Goal: Task Accomplishment & Management: Use online tool/utility

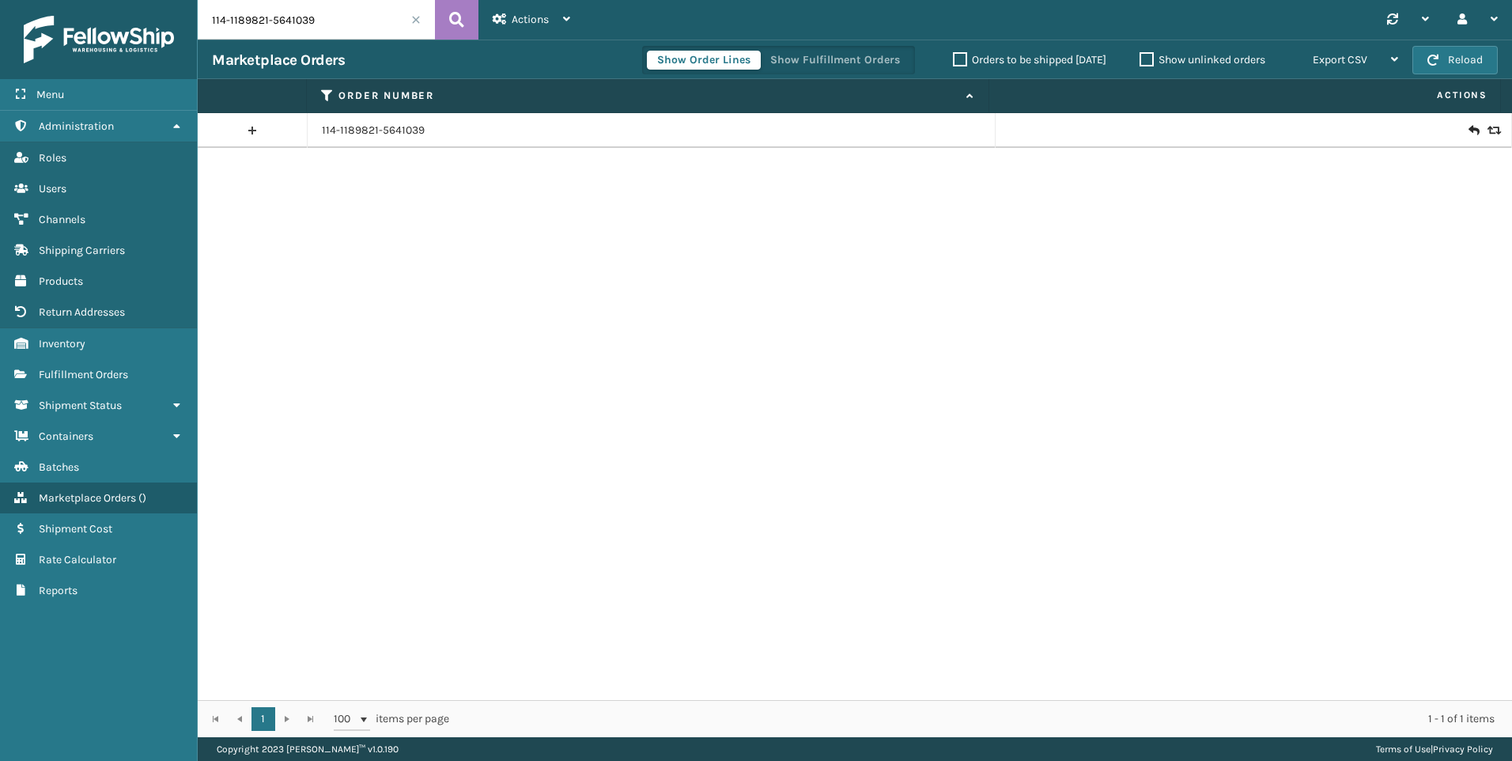
drag, startPoint x: 278, startPoint y: 31, endPoint x: 68, endPoint y: 39, distance: 209.7
click at [68, 0] on div "Menu Administration Roles Users Channels Shipping Carriers Products Return Addr…" at bounding box center [756, 0] width 1512 height 0
paste input "2-8097581-5206643"
type input "112-8097581-5206643"
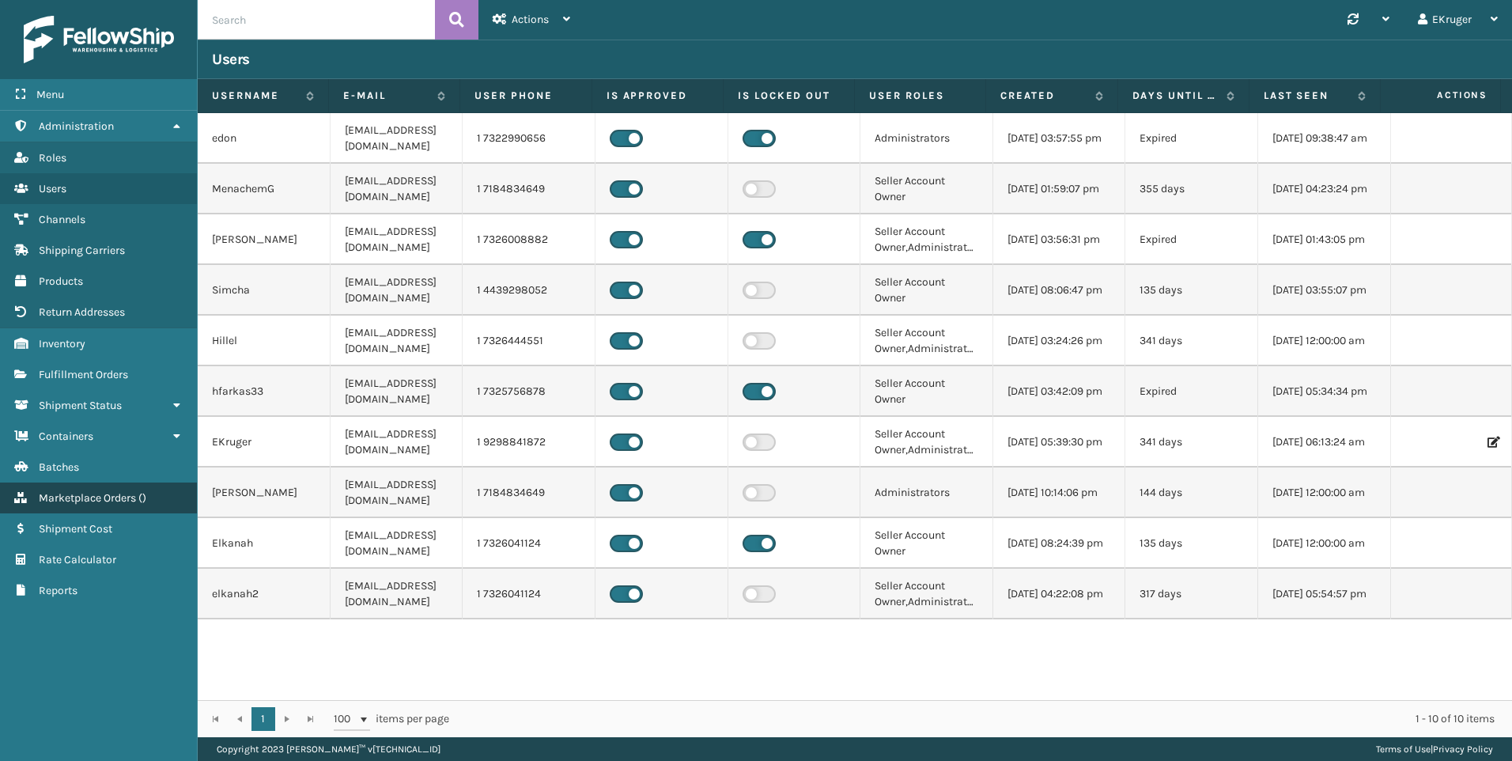
click at [145, 494] on span "( )" at bounding box center [142, 497] width 8 height 13
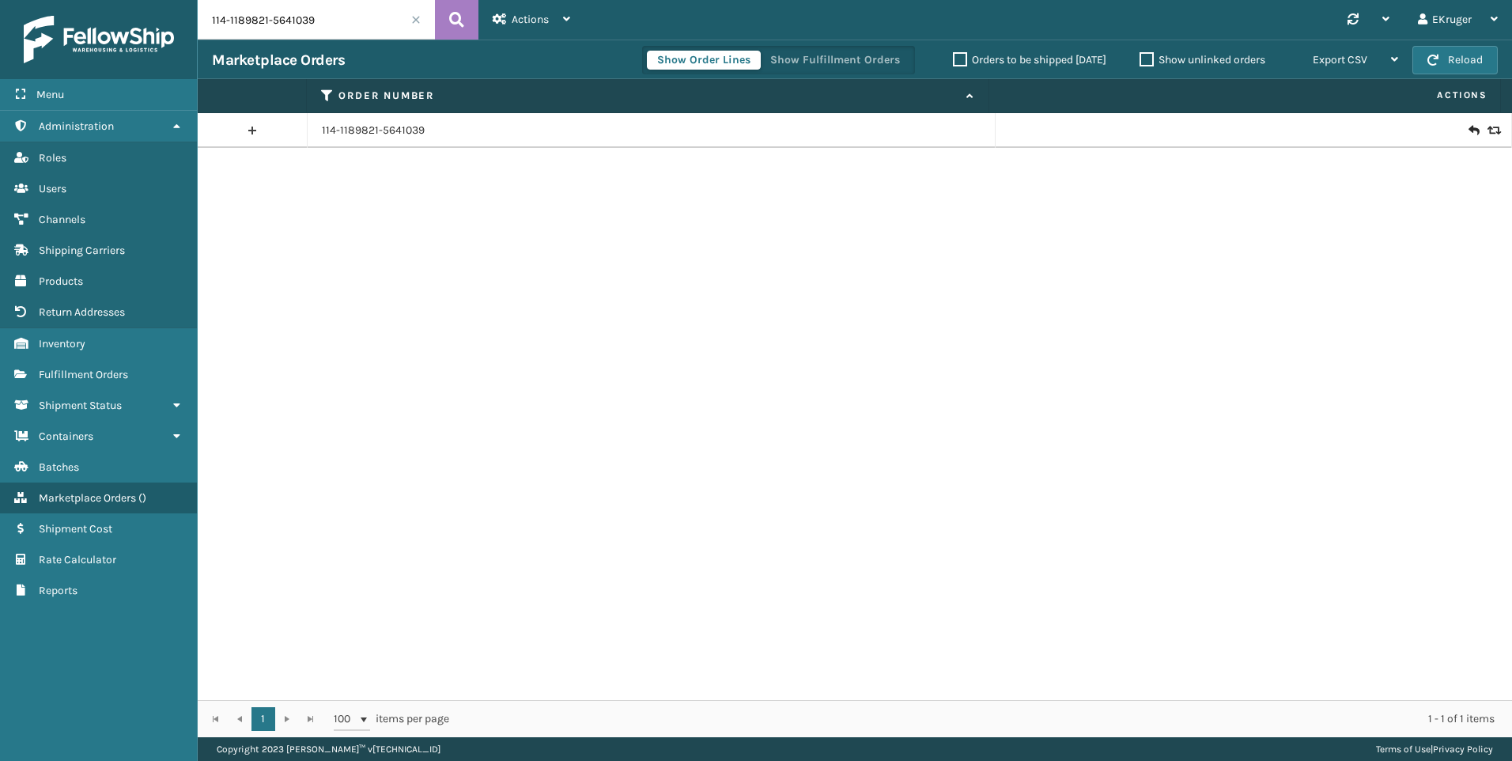
drag, startPoint x: 323, startPoint y: 18, endPoint x: 164, endPoint y: 29, distance: 159.3
click at [145, 0] on div "Menu Administration Roles Users Channels Shipping Carriers Products Return Addr…" at bounding box center [756, 0] width 1512 height 0
paste input "2-8097581-5206643"
type input "112-8097581-5206643"
click at [456, 25] on icon at bounding box center [456, 20] width 15 height 24
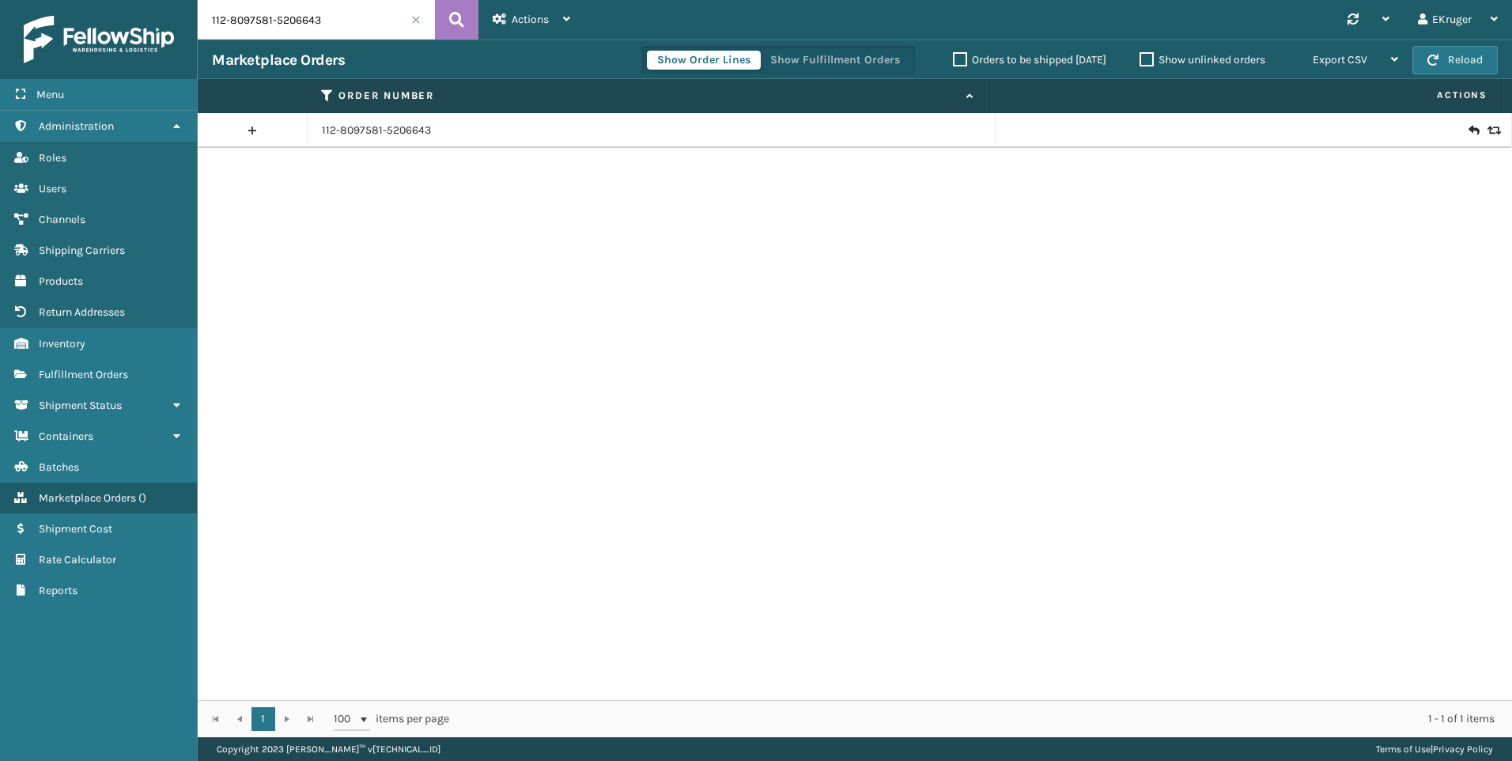
click at [1468, 130] on icon at bounding box center [1472, 131] width 9 height 16
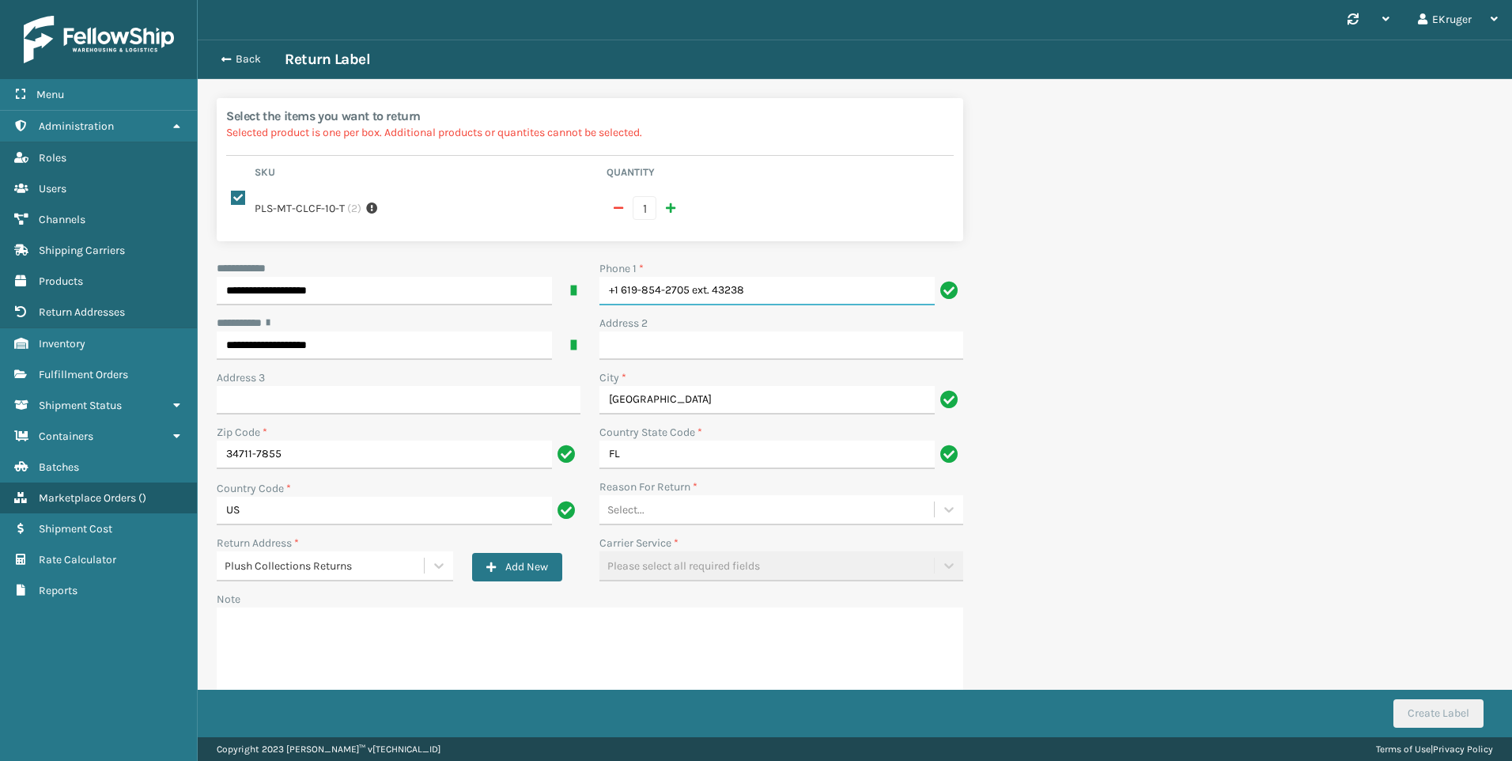
drag, startPoint x: 745, startPoint y: 272, endPoint x: 679, endPoint y: 278, distance: 65.9
click at [679, 278] on input "+1 619-854-2705 ext. 43238" at bounding box center [766, 291] width 335 height 28
click at [680, 278] on input "+1 619-854-2705 ext. 43238" at bounding box center [766, 291] width 335 height 28
click at [732, 277] on input "+1 619-854-2705 ext. 43238" at bounding box center [766, 291] width 335 height 28
drag, startPoint x: 743, startPoint y: 277, endPoint x: 695, endPoint y: 276, distance: 48.2
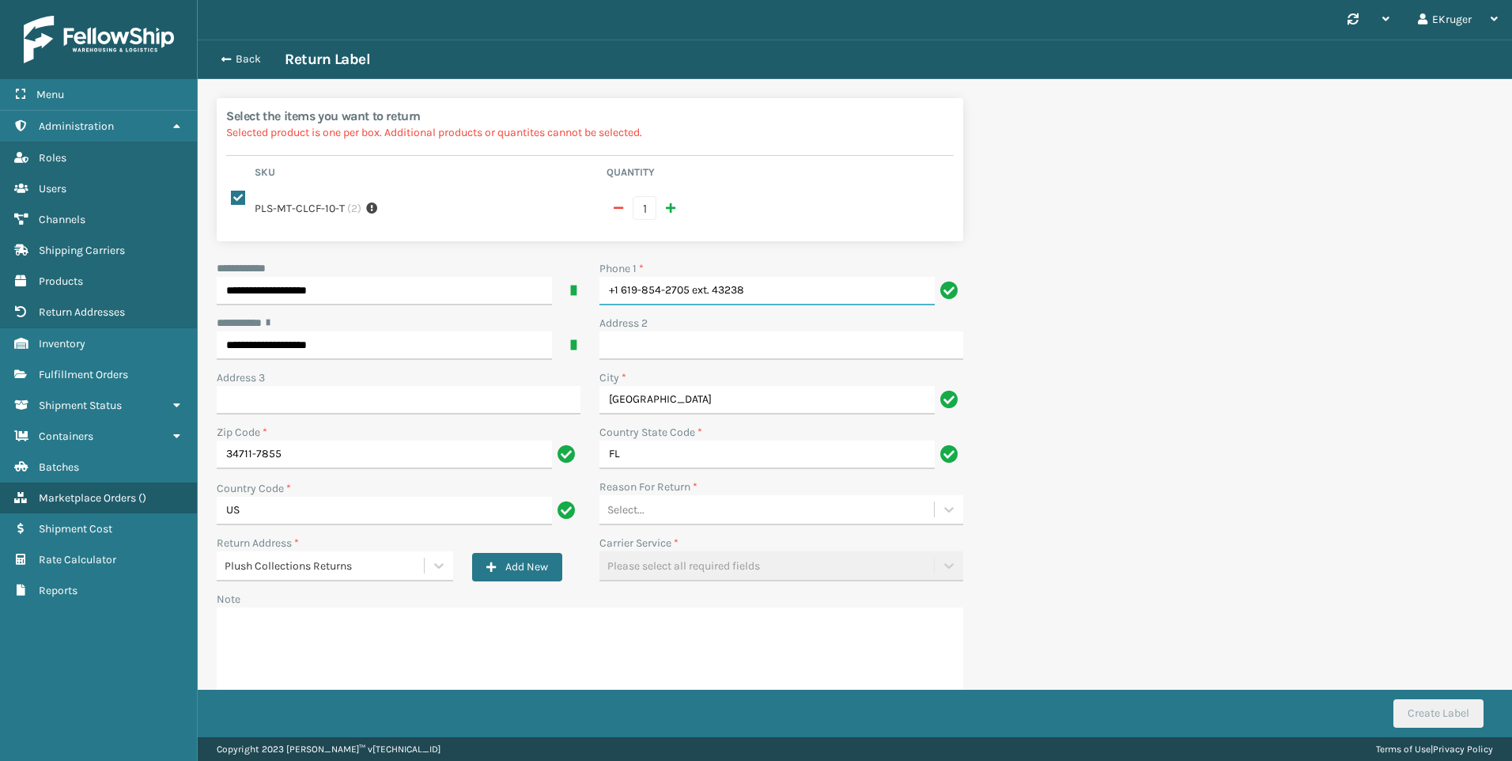
click at [695, 277] on input "+1 619-854-2705 ext. 43238" at bounding box center [766, 291] width 335 height 28
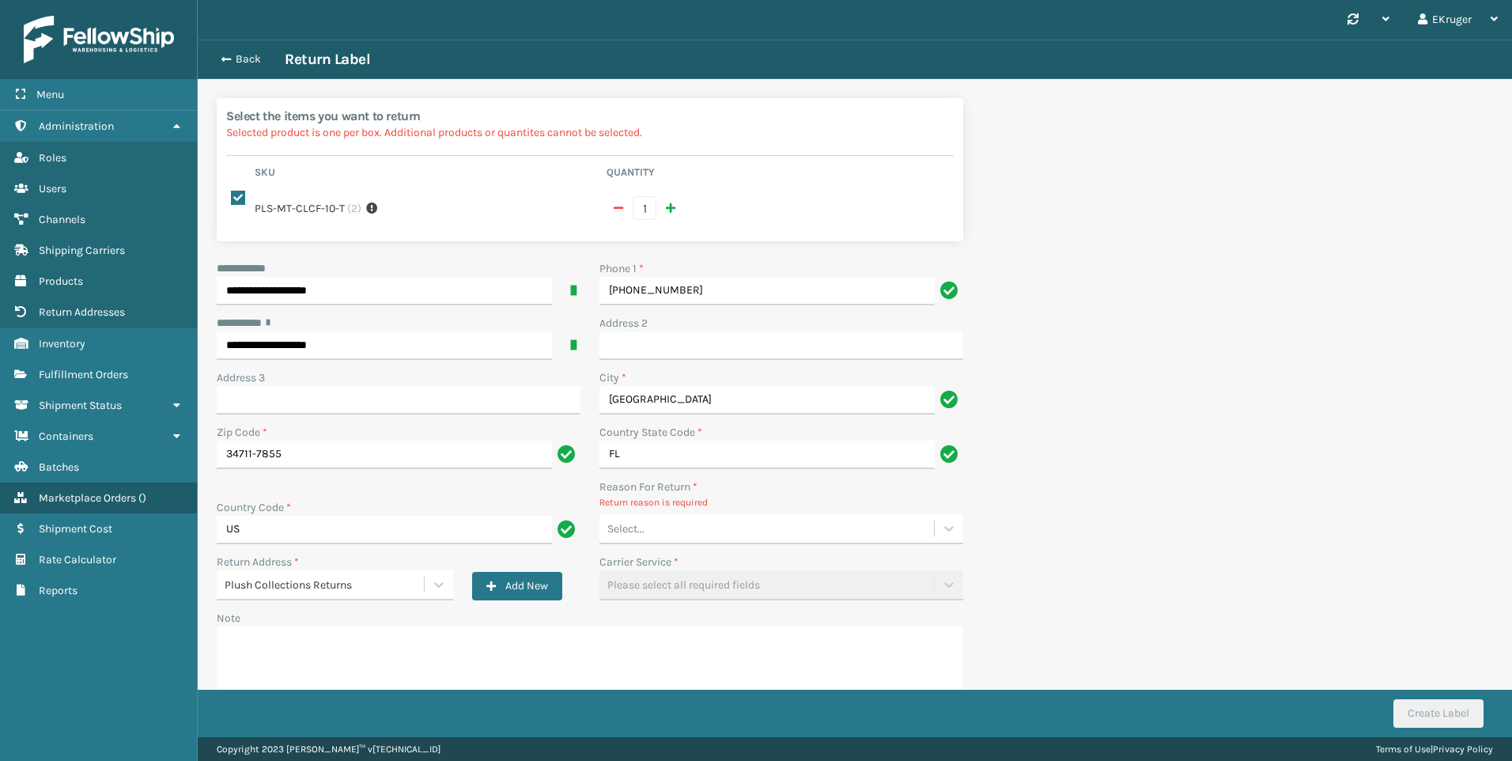
click at [748, 517] on div "Select..." at bounding box center [766, 529] width 334 height 26
type input "[PHONE_NUMBER]"
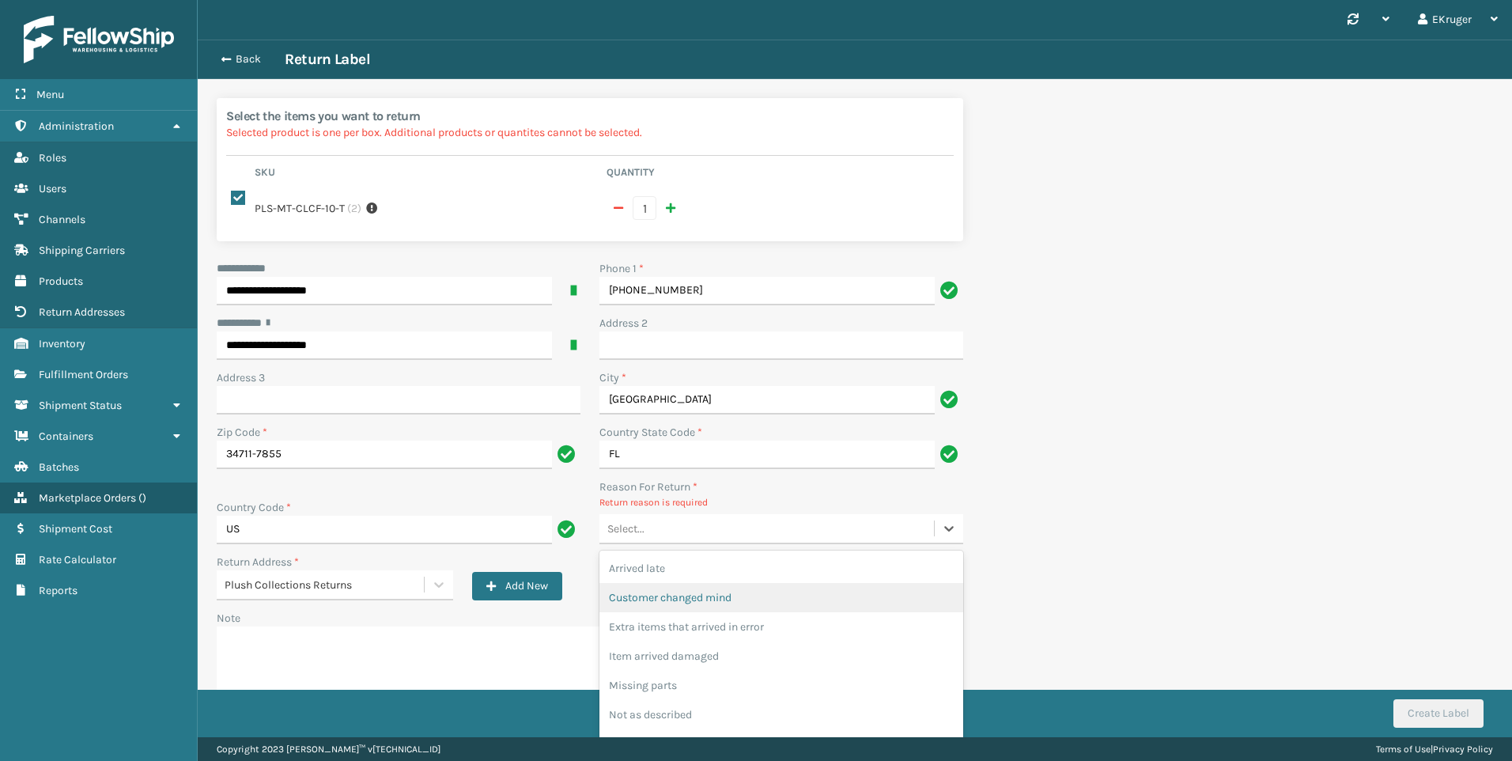
click at [733, 583] on div "Customer changed mind" at bounding box center [781, 597] width 364 height 29
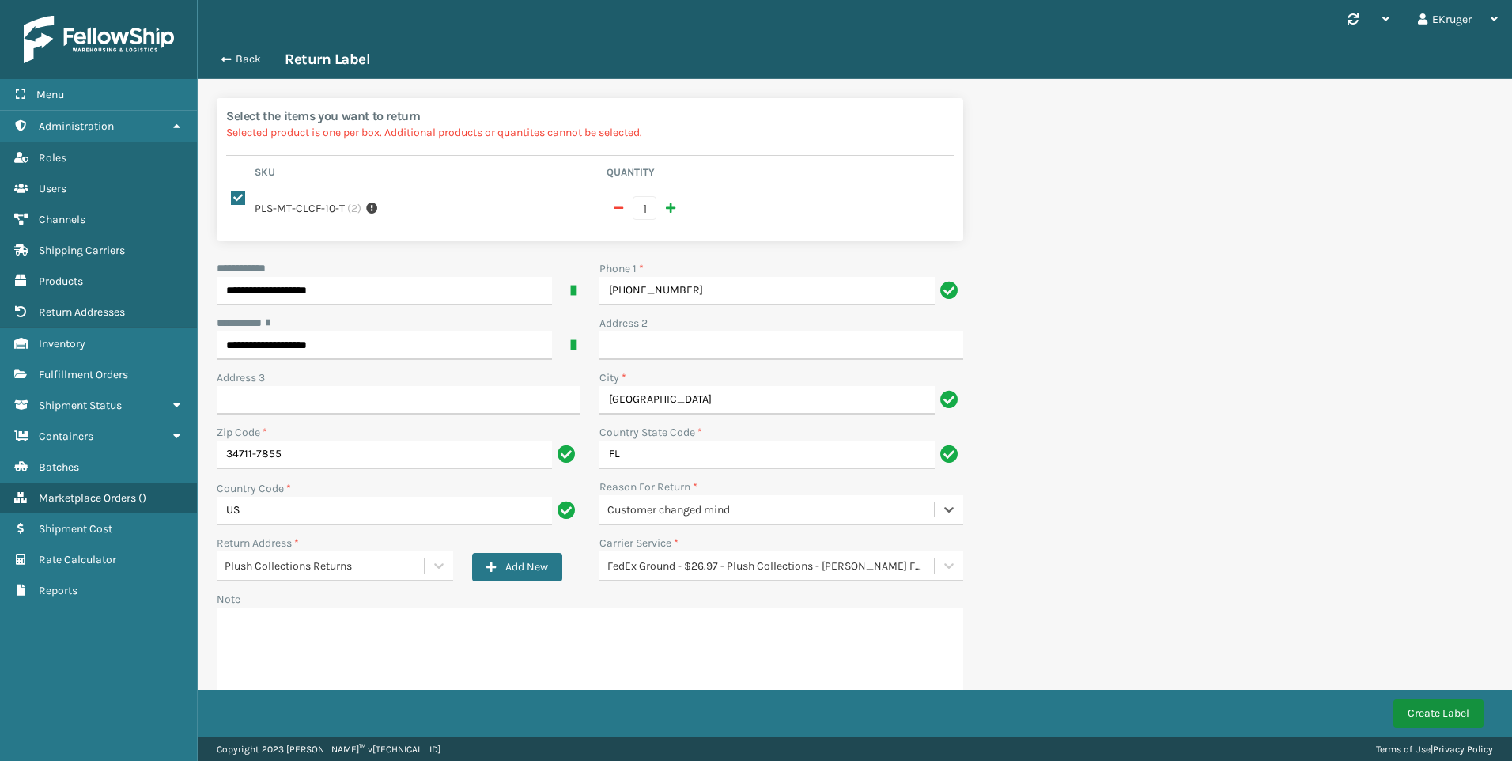
click at [1440, 709] on button "Create Label" at bounding box center [1438, 713] width 90 height 28
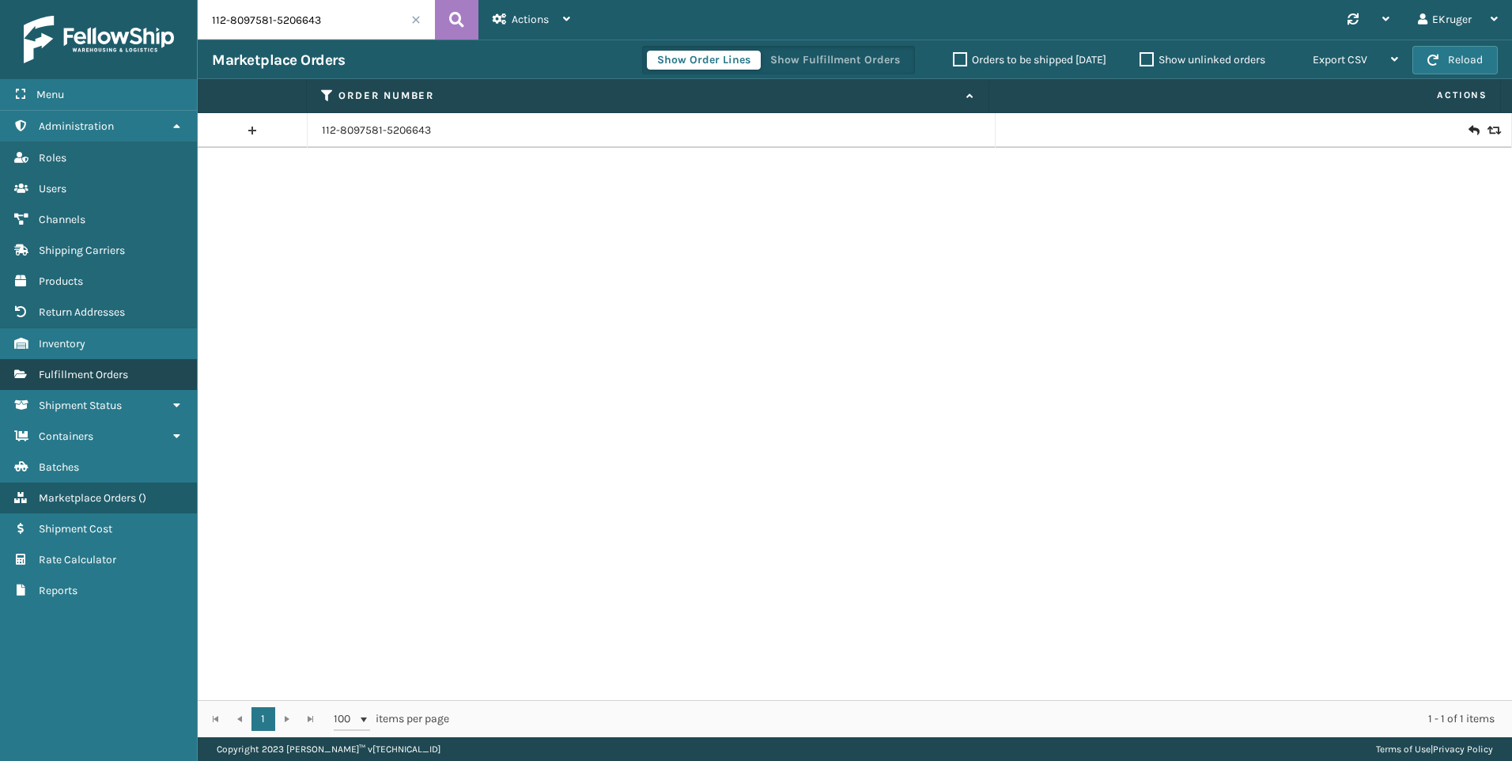
click at [134, 368] on link "Fulfillment Orders" at bounding box center [98, 374] width 197 height 31
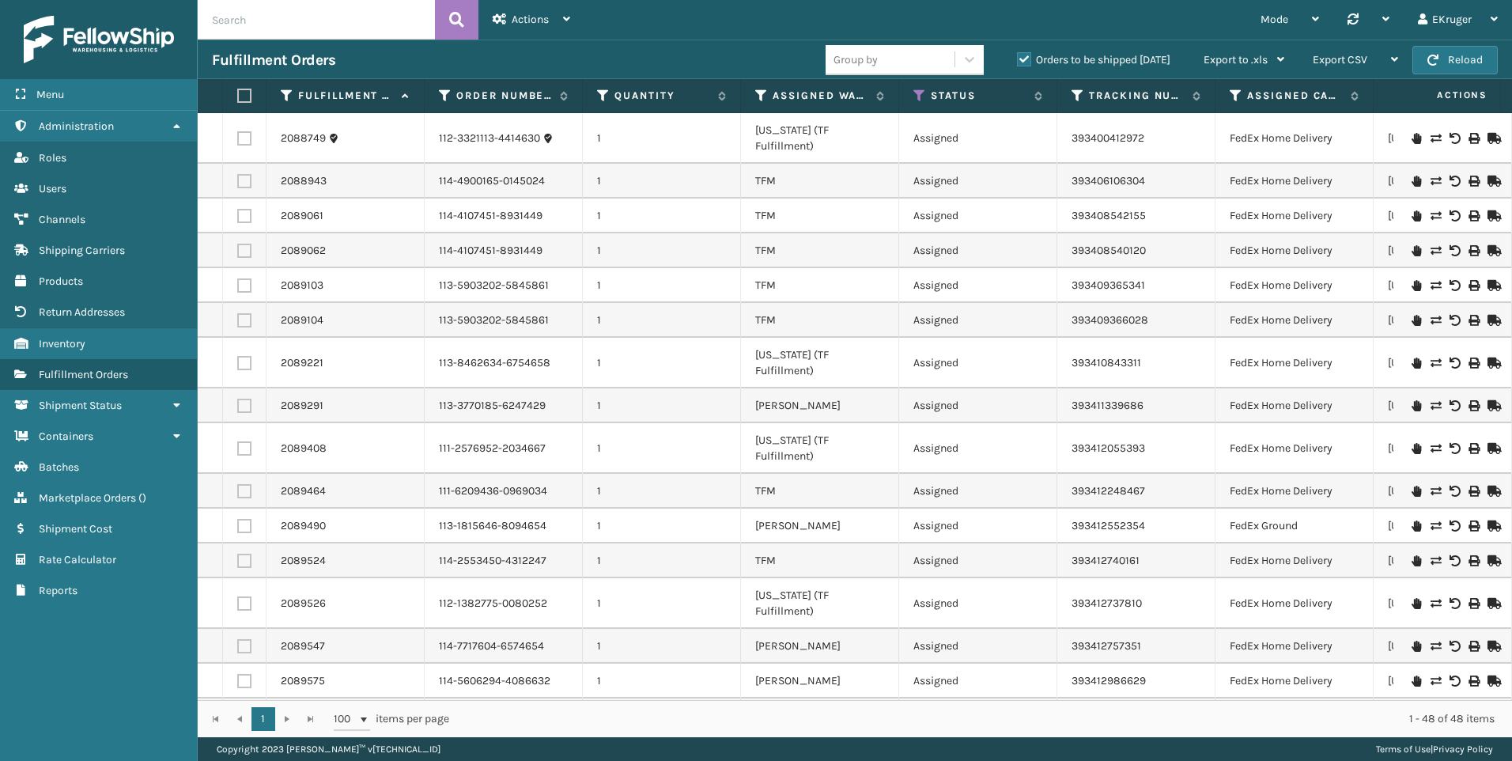
click at [281, 21] on input "text" at bounding box center [316, 20] width 237 height 40
paste input "112-0694565-8481017"
click at [452, 15] on icon at bounding box center [456, 20] width 15 height 24
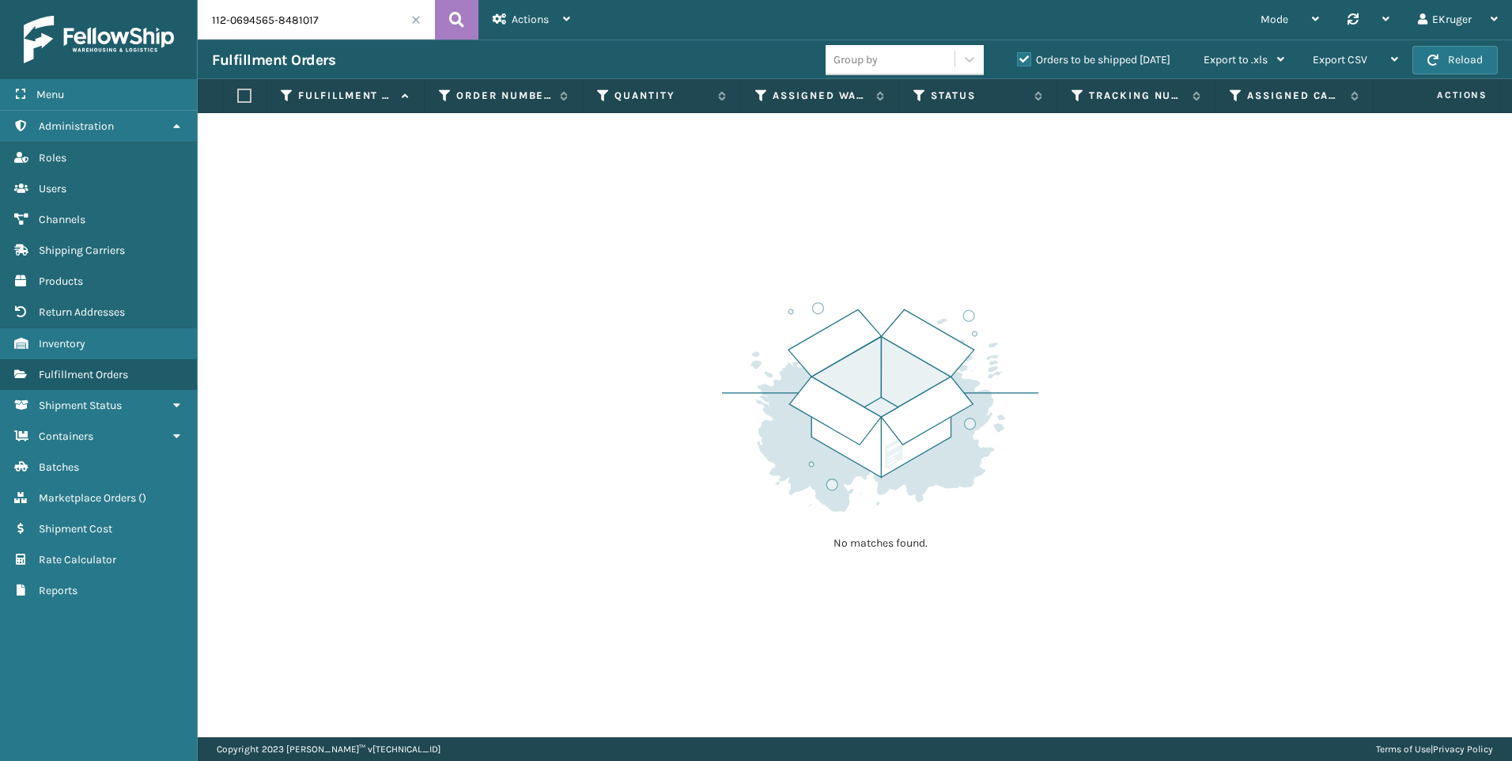
click at [1028, 57] on label "Orders to be shipped [DATE]" at bounding box center [1093, 59] width 153 height 13
click at [1018, 57] on input "Orders to be shipped [DATE]" at bounding box center [1017, 56] width 1 height 10
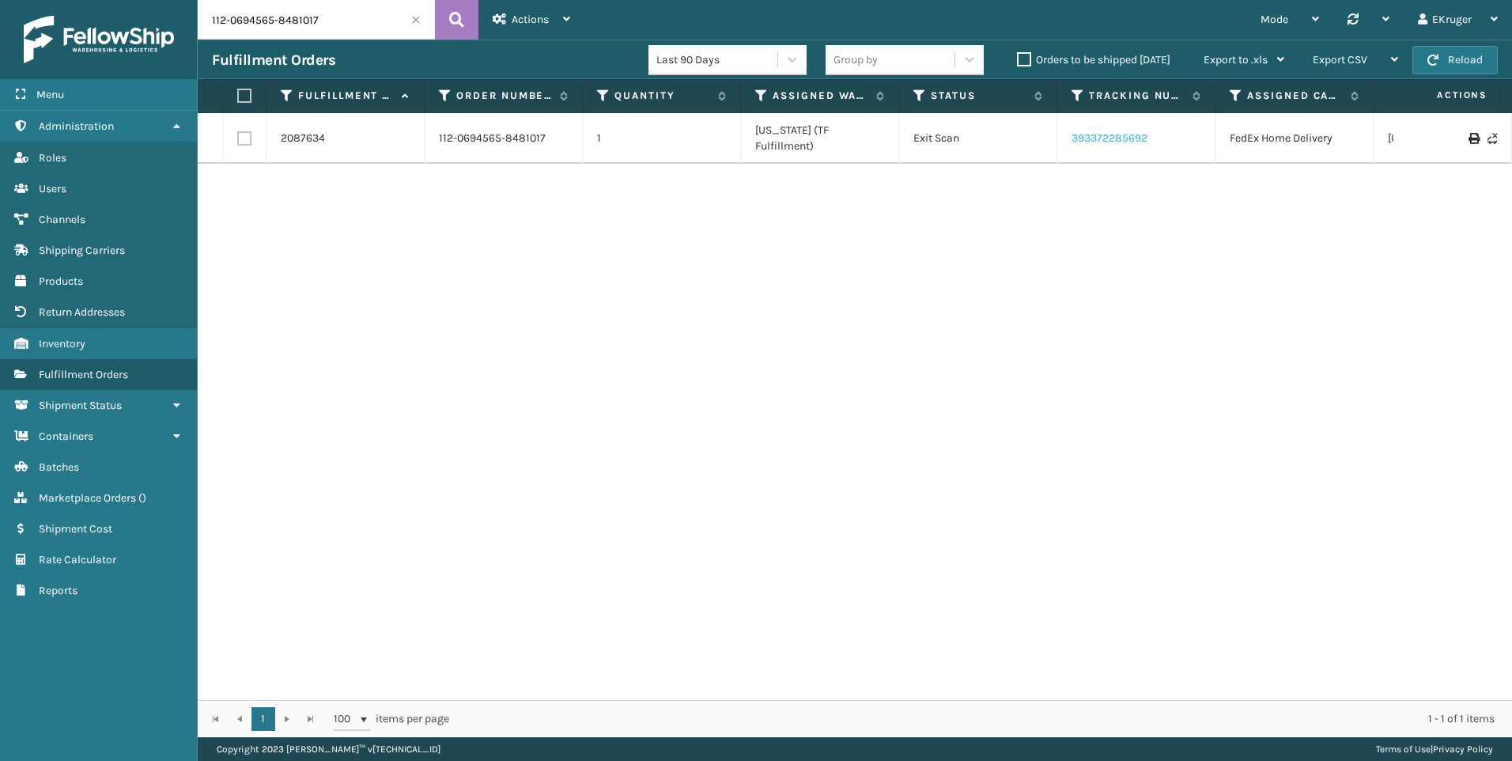
click at [1131, 131] on link "393372285692" at bounding box center [1109, 137] width 76 height 13
drag, startPoint x: 325, startPoint y: 22, endPoint x: 41, endPoint y: 89, distance: 291.7
click at [41, 0] on div "Menu Administration Roles Users Channels Shipping Carriers Products Return Addr…" at bounding box center [756, 0] width 1512 height 0
paste input "7773397-6048201"
type input "112-7773397-6048201"
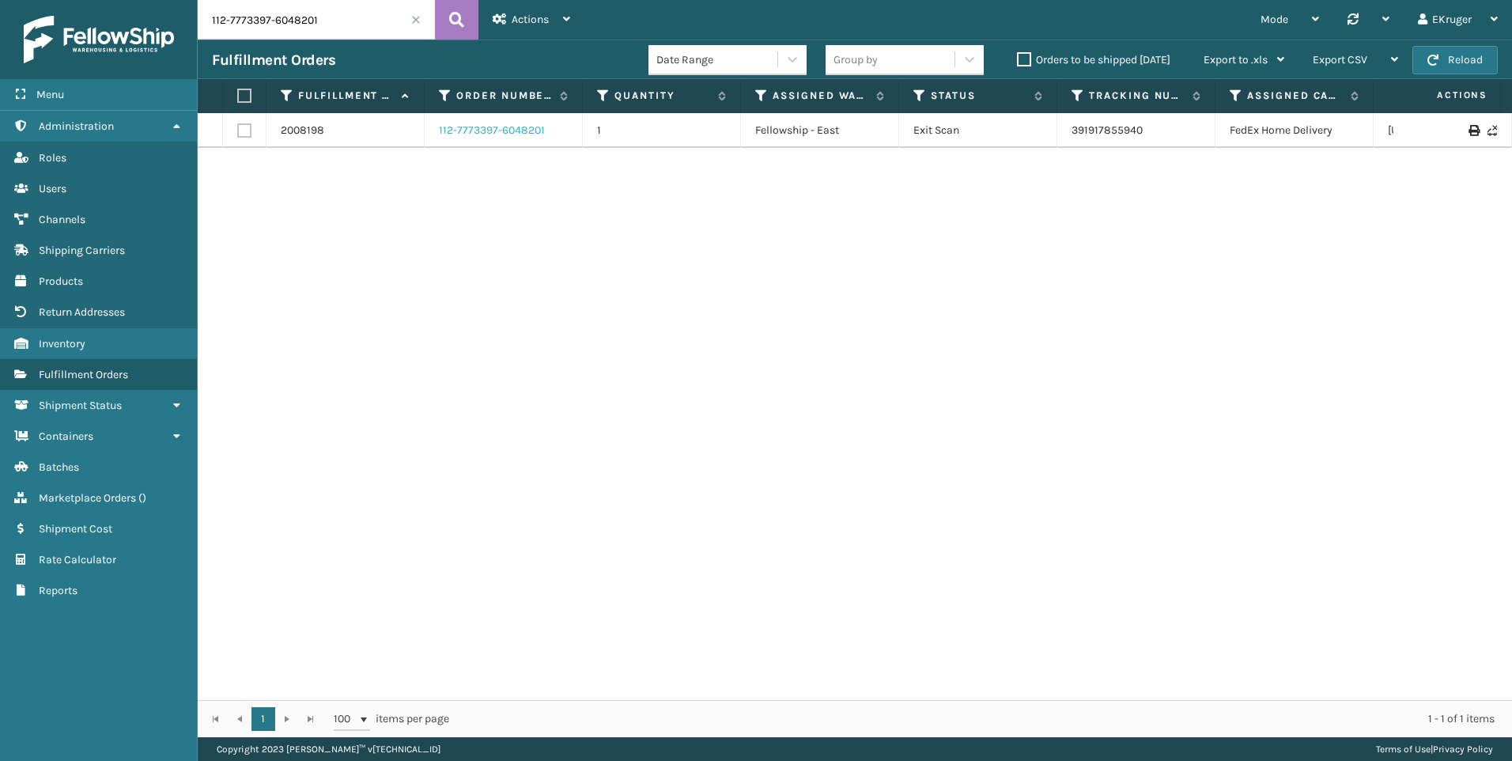
click at [519, 130] on link "112-7773397-6048201" at bounding box center [492, 131] width 106 height 16
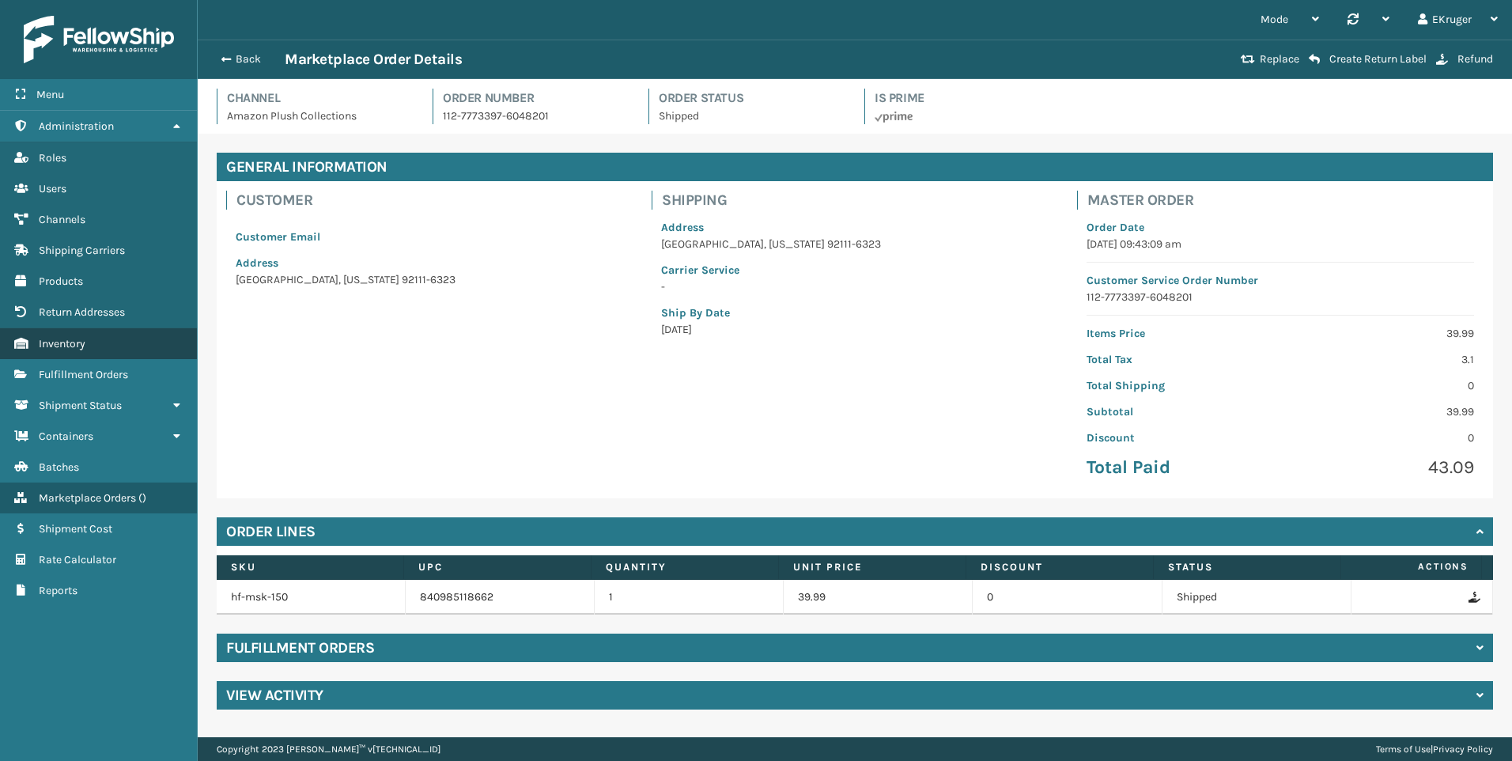
click at [100, 345] on link "Inventory" at bounding box center [98, 343] width 197 height 31
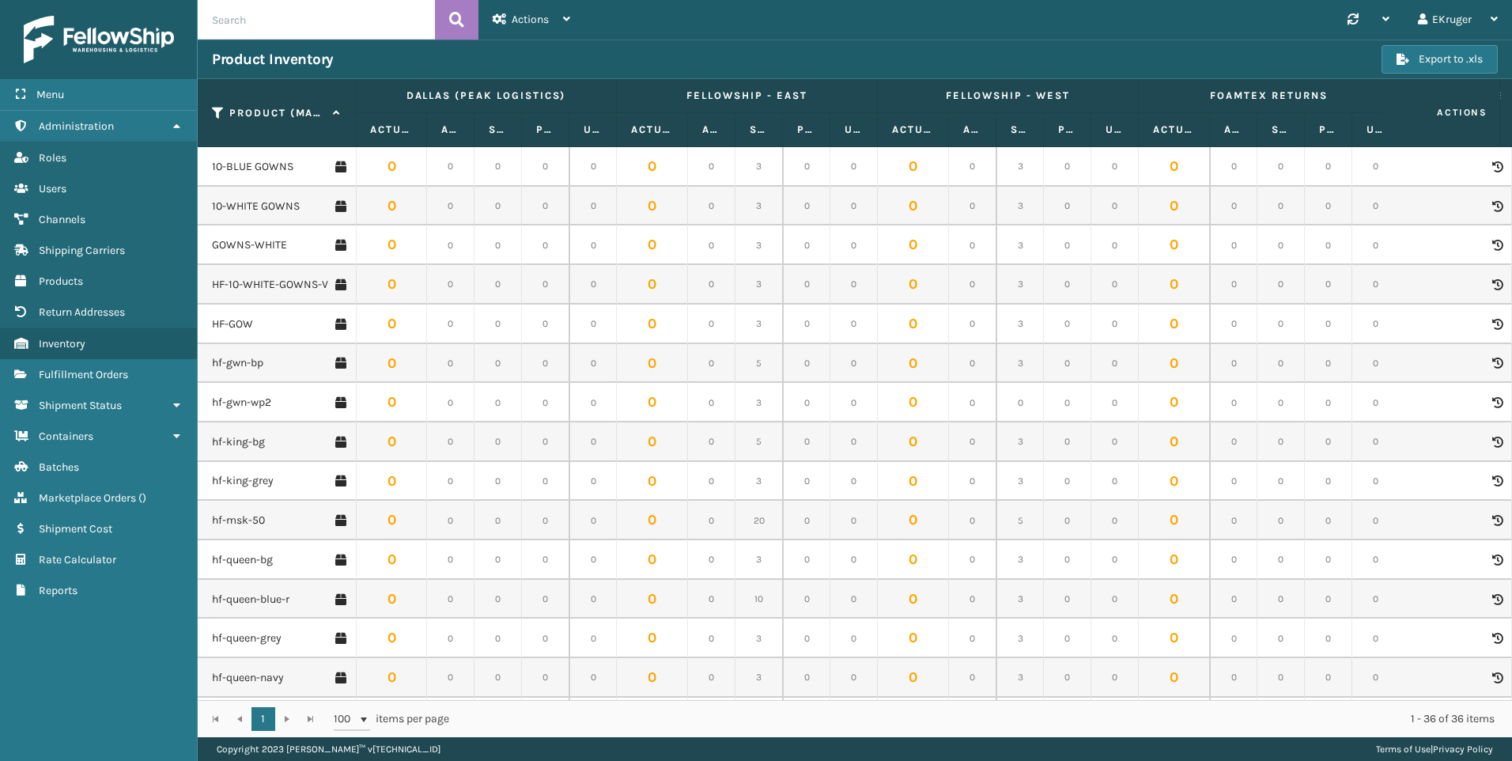
click at [323, 10] on input "text" at bounding box center [316, 20] width 237 height 40
paste input "112-7773397-6048201"
type input "112-7773397"
drag, startPoint x: 296, startPoint y: 13, endPoint x: 158, endPoint y: 1, distance: 138.1
click at [158, 0] on div "Menu Administration Roles Users Channels Shipping Carriers Products Return Addr…" at bounding box center [756, 0] width 1512 height 0
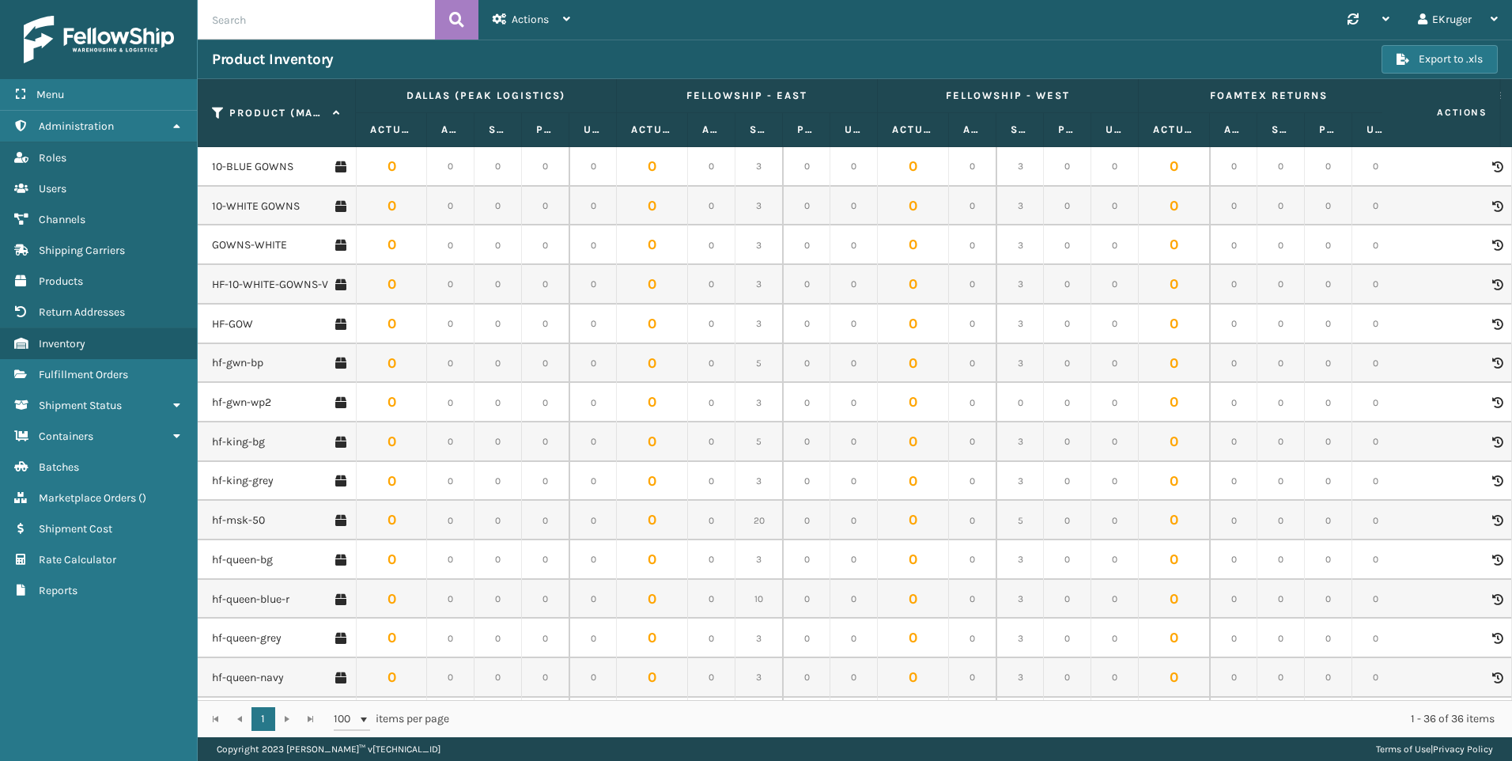
click at [269, 13] on input "text" at bounding box center [316, 20] width 237 height 40
paste input "hf-msk-150"
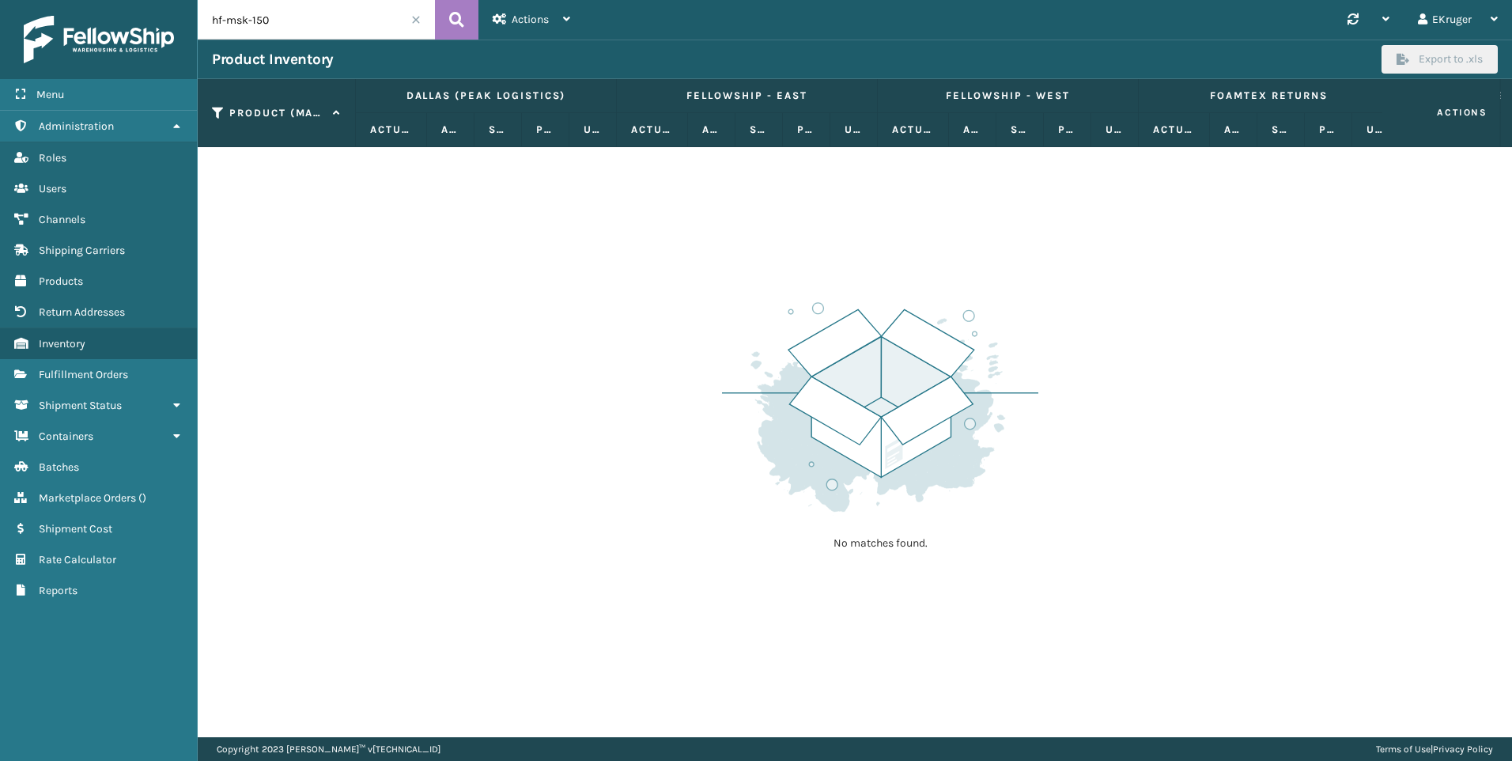
click at [221, 20] on input "hf-msk-150" at bounding box center [316, 20] width 237 height 40
drag, startPoint x: 221, startPoint y: 20, endPoint x: 210, endPoint y: 20, distance: 10.3
click at [210, 20] on input "hf-msk-150" at bounding box center [316, 20] width 237 height 40
type input "HF-msk-150"
click at [444, 26] on button at bounding box center [456, 20] width 43 height 40
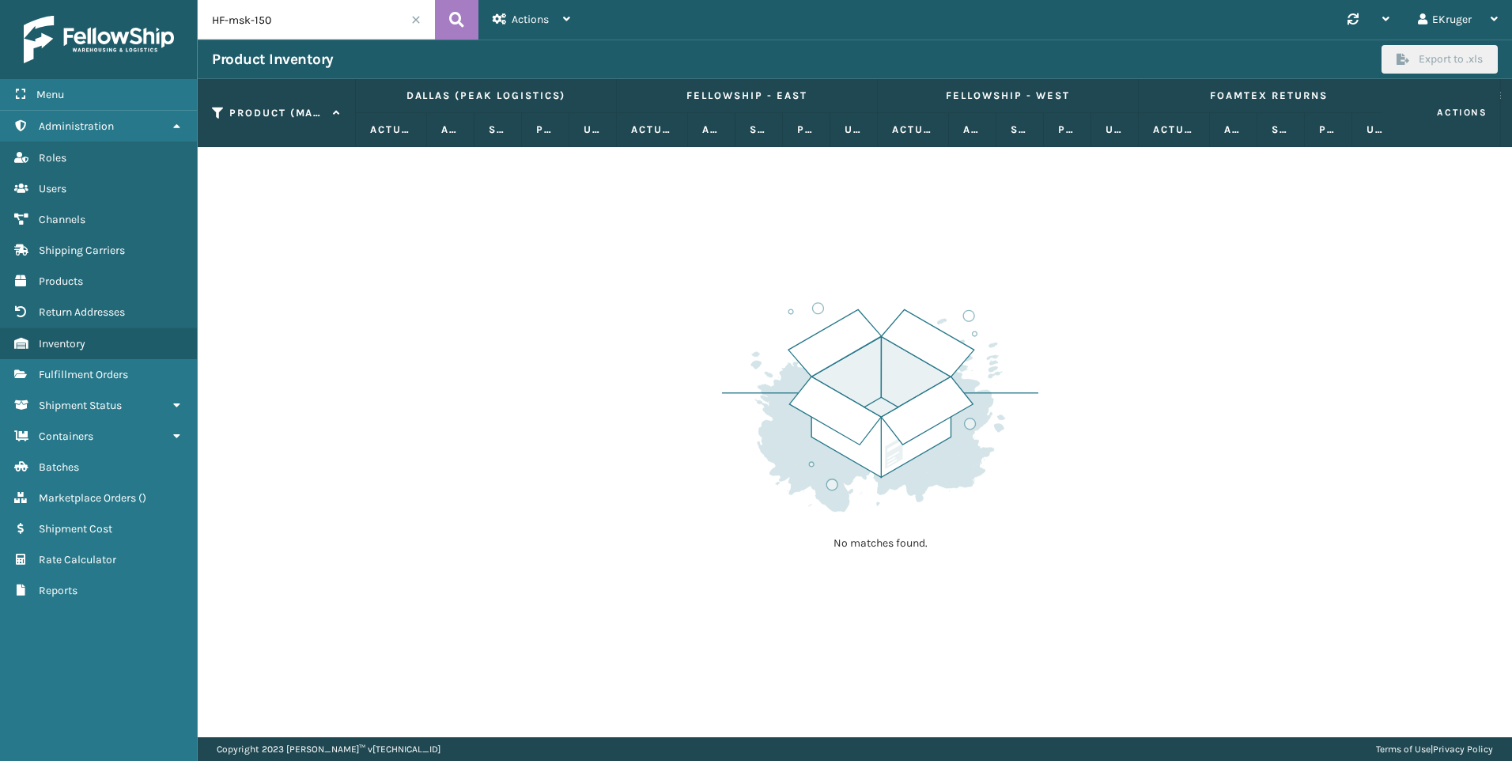
drag, startPoint x: 274, startPoint y: 13, endPoint x: 200, endPoint y: 17, distance: 74.4
click at [206, 15] on input "HF-msk-150" at bounding box center [316, 20] width 237 height 40
click at [92, 278] on link "Products" at bounding box center [98, 281] width 197 height 31
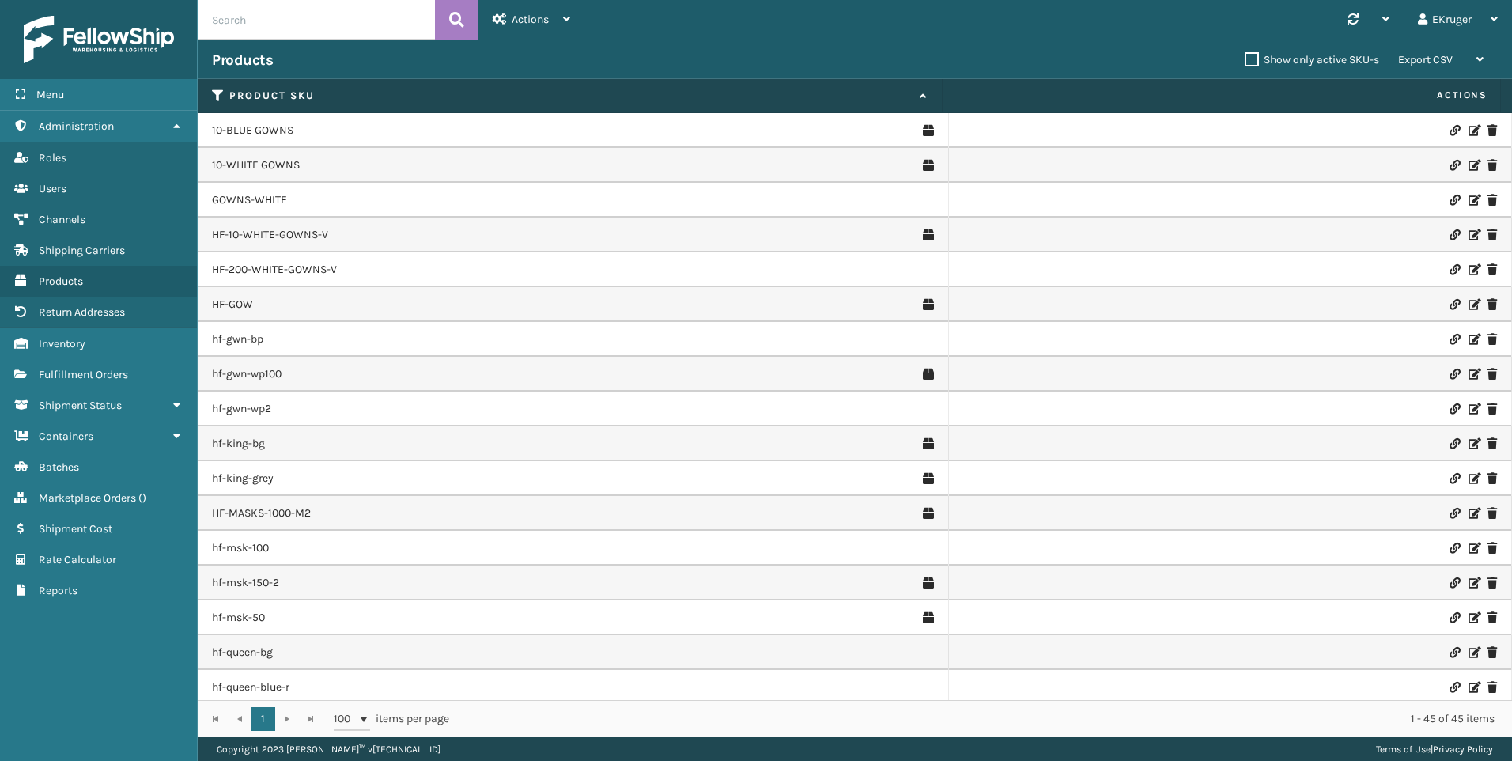
click at [251, 32] on input "text" at bounding box center [316, 20] width 237 height 40
paste input "HF-msk-150"
type input "HF-msk-150"
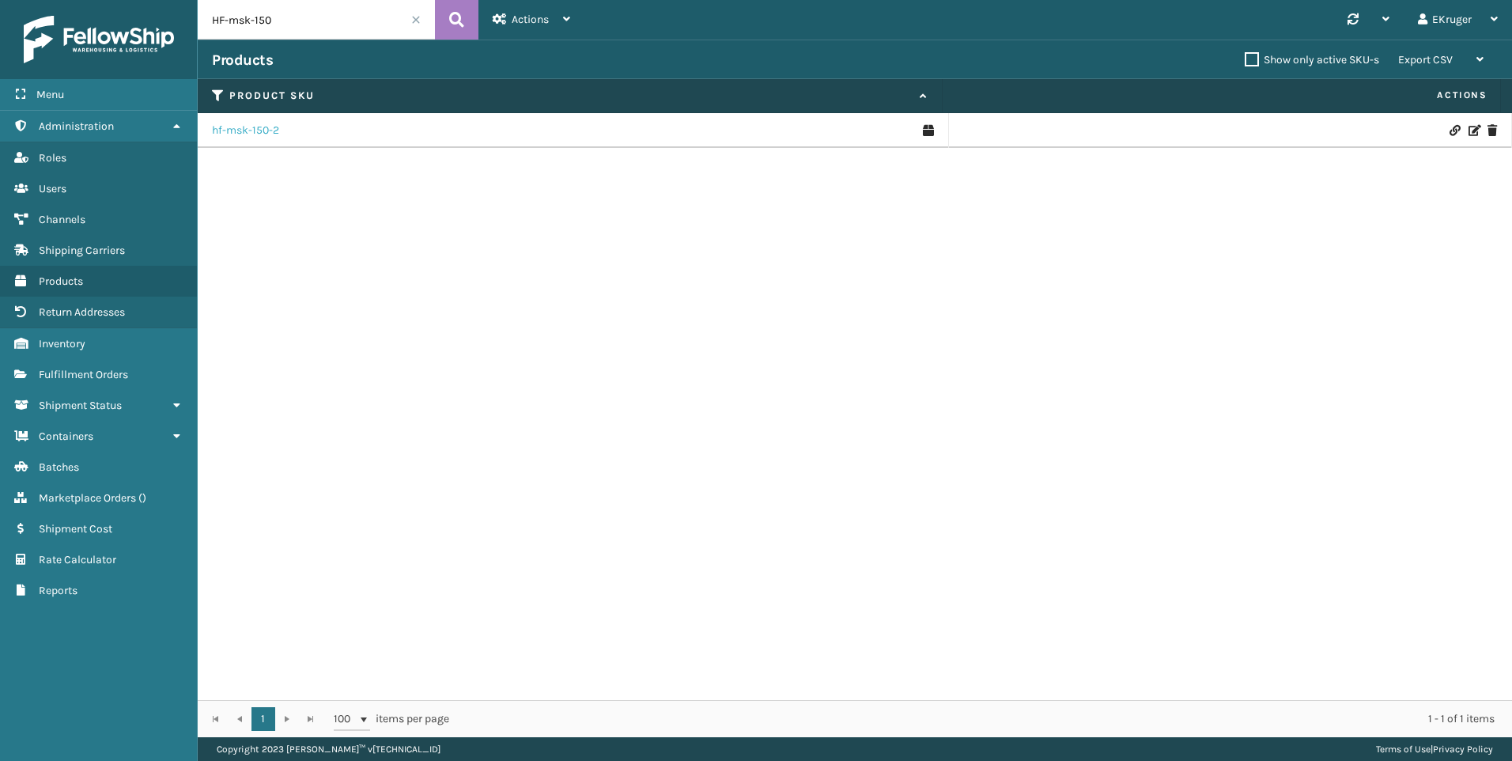
click at [236, 129] on link "hf-msk-150-2" at bounding box center [245, 131] width 67 height 16
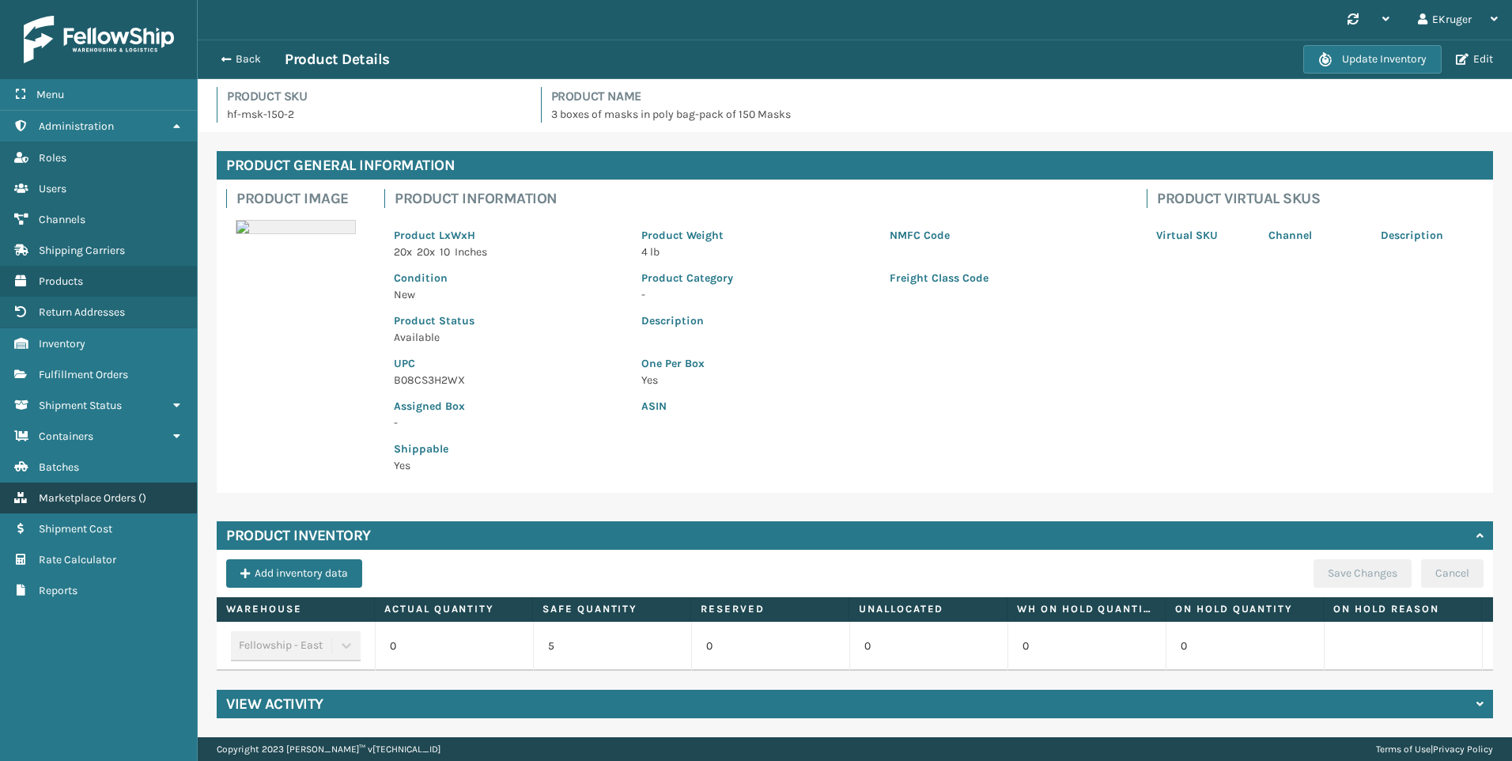
click at [88, 493] on span "Marketplace Orders" at bounding box center [87, 497] width 97 height 13
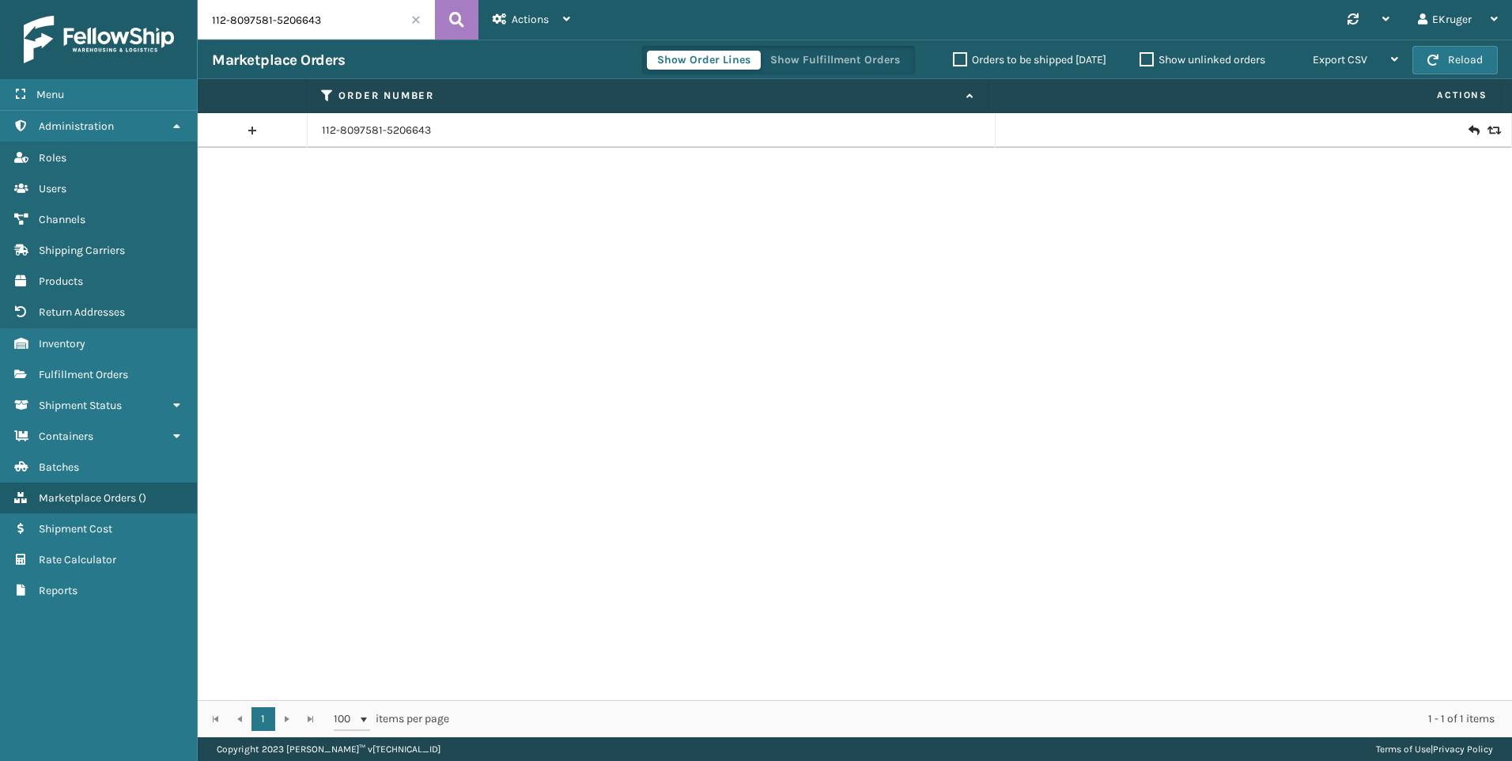
drag, startPoint x: 334, startPoint y: 23, endPoint x: 124, endPoint y: 20, distance: 210.3
click at [124, 0] on div "Menu Administration Roles Users Channels Shipping Carriers Products Return Addr…" at bounding box center [756, 0] width 1512 height 0
paste input "3-7387199-0151429"
type input "113-7387199-0151429"
click at [478, 13] on div "Actions New Import Orders Settings Remove All Filters Link Order Lines" at bounding box center [531, 20] width 106 height 40
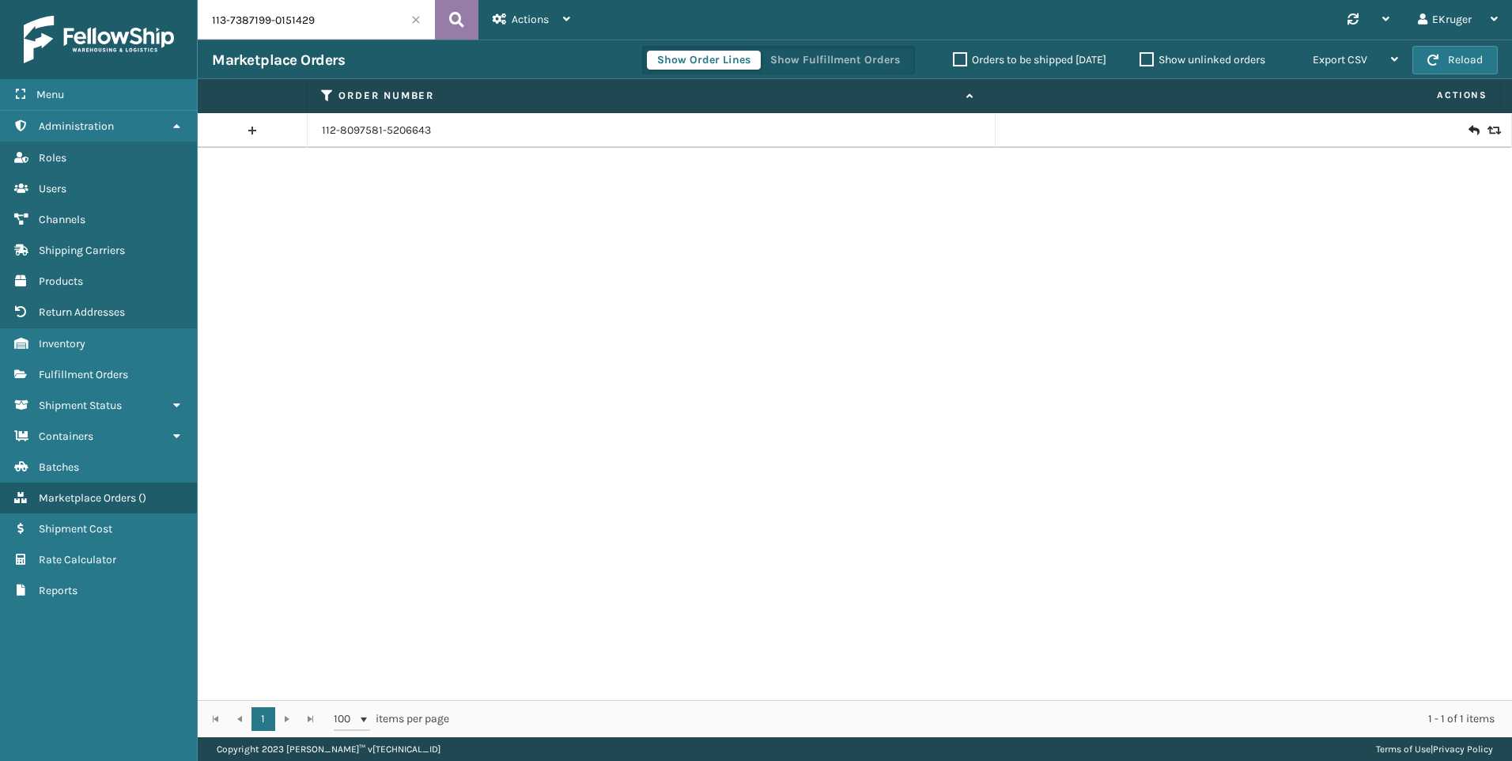
click at [469, 12] on button at bounding box center [456, 20] width 43 height 40
drag, startPoint x: 1462, startPoint y: 128, endPoint x: 1511, endPoint y: 135, distance: 49.5
click at [1468, 128] on icon at bounding box center [1472, 131] width 9 height 16
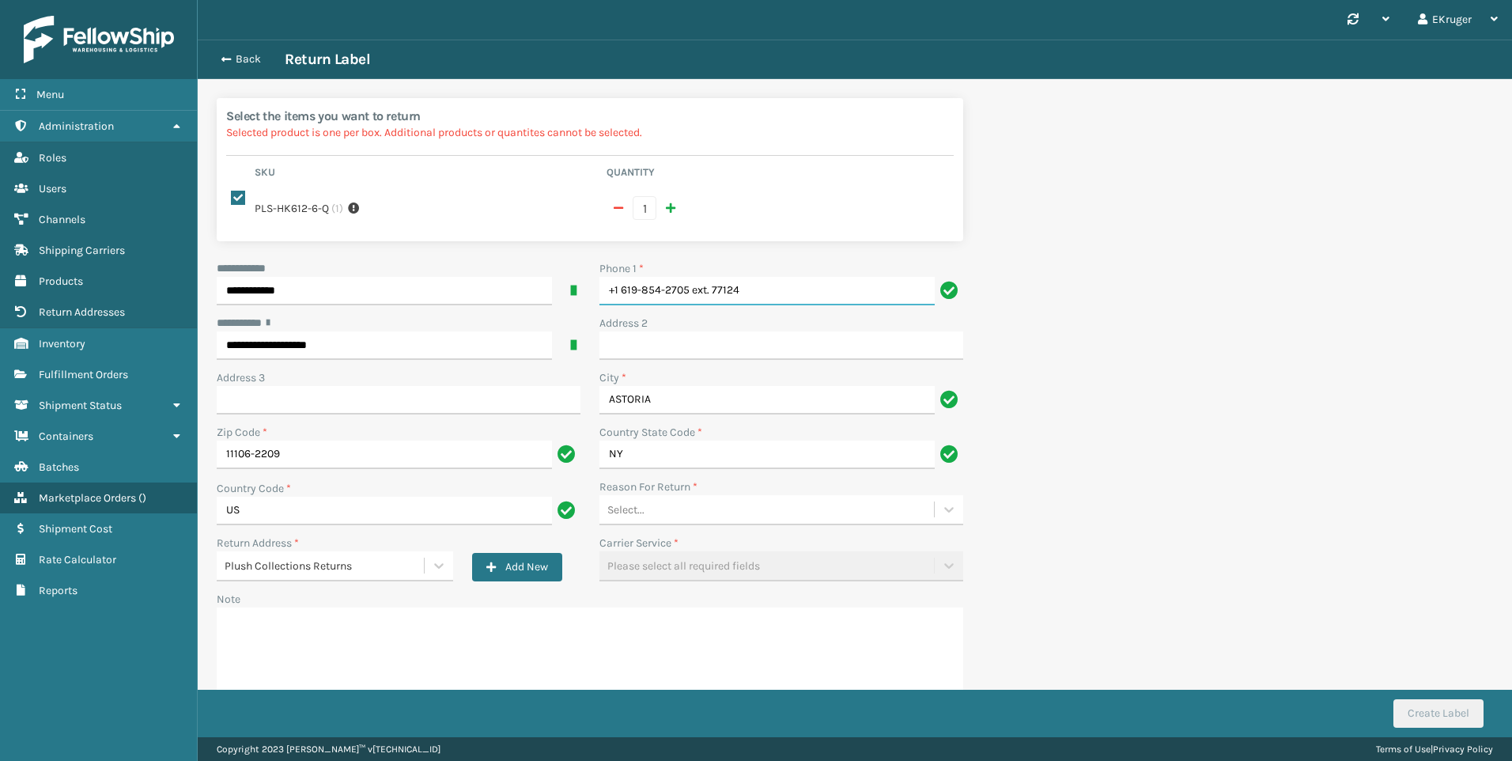
click at [745, 277] on input "+1 619-854-2705 ext. 77124" at bounding box center [766, 291] width 335 height 28
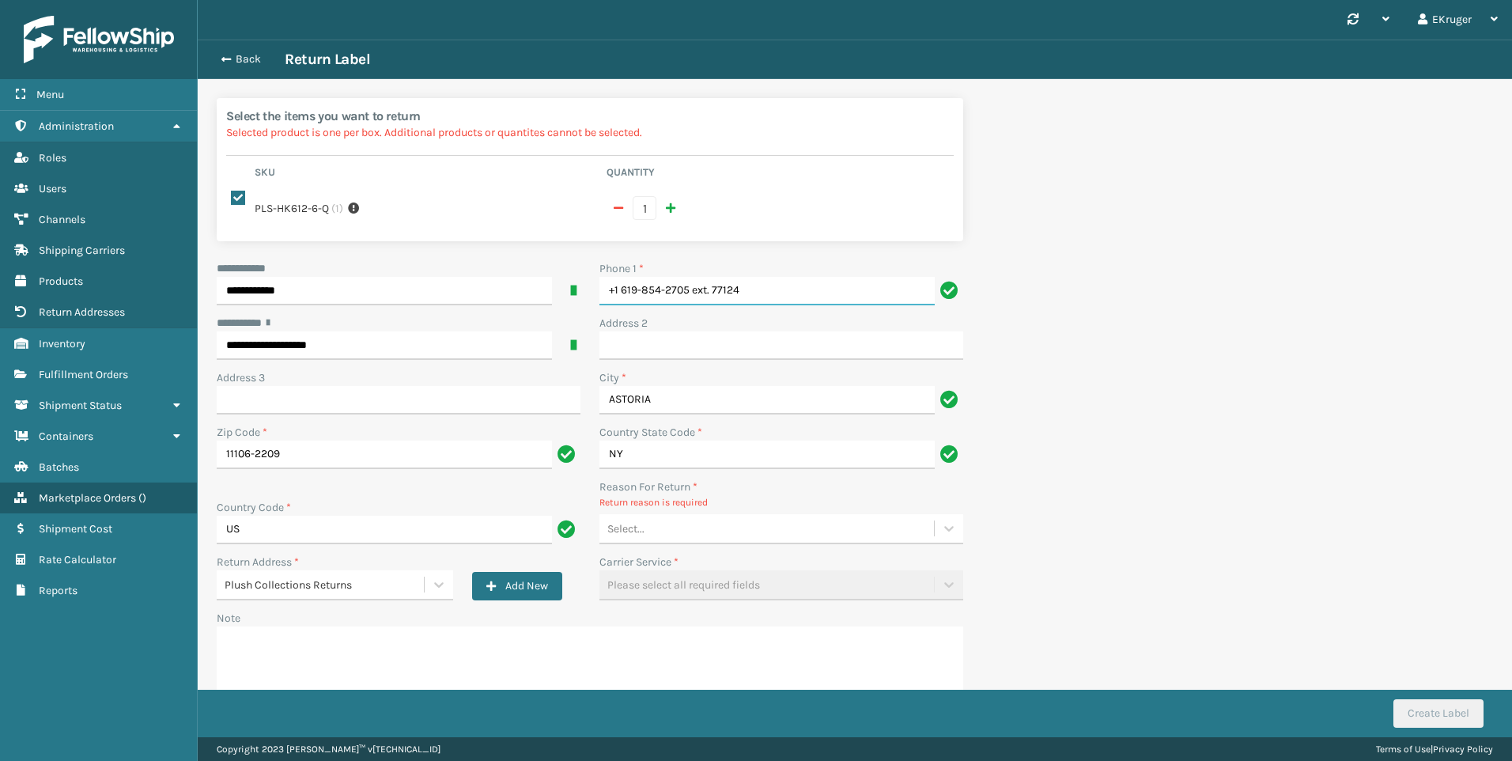
click at [690, 277] on input "+1 619-854-2705 ext. 77124" at bounding box center [766, 291] width 335 height 28
drag, startPoint x: 690, startPoint y: 276, endPoint x: 753, endPoint y: 271, distance: 63.4
click at [753, 277] on input "+1 619-854-2705 ext. 77124" at bounding box center [766, 291] width 335 height 28
type input "[PHONE_NUMBER]"
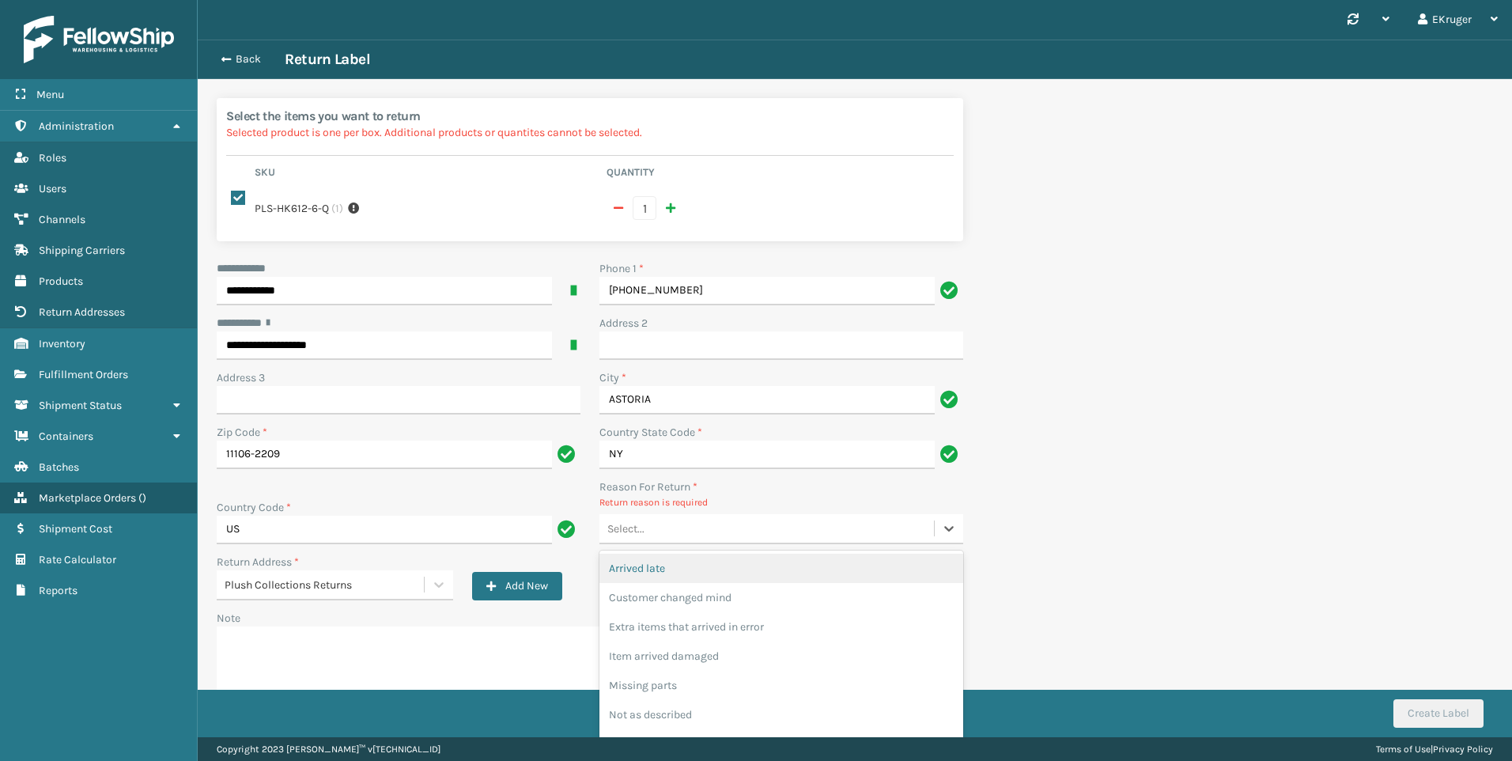
click at [873, 516] on div "Select..." at bounding box center [766, 529] width 334 height 26
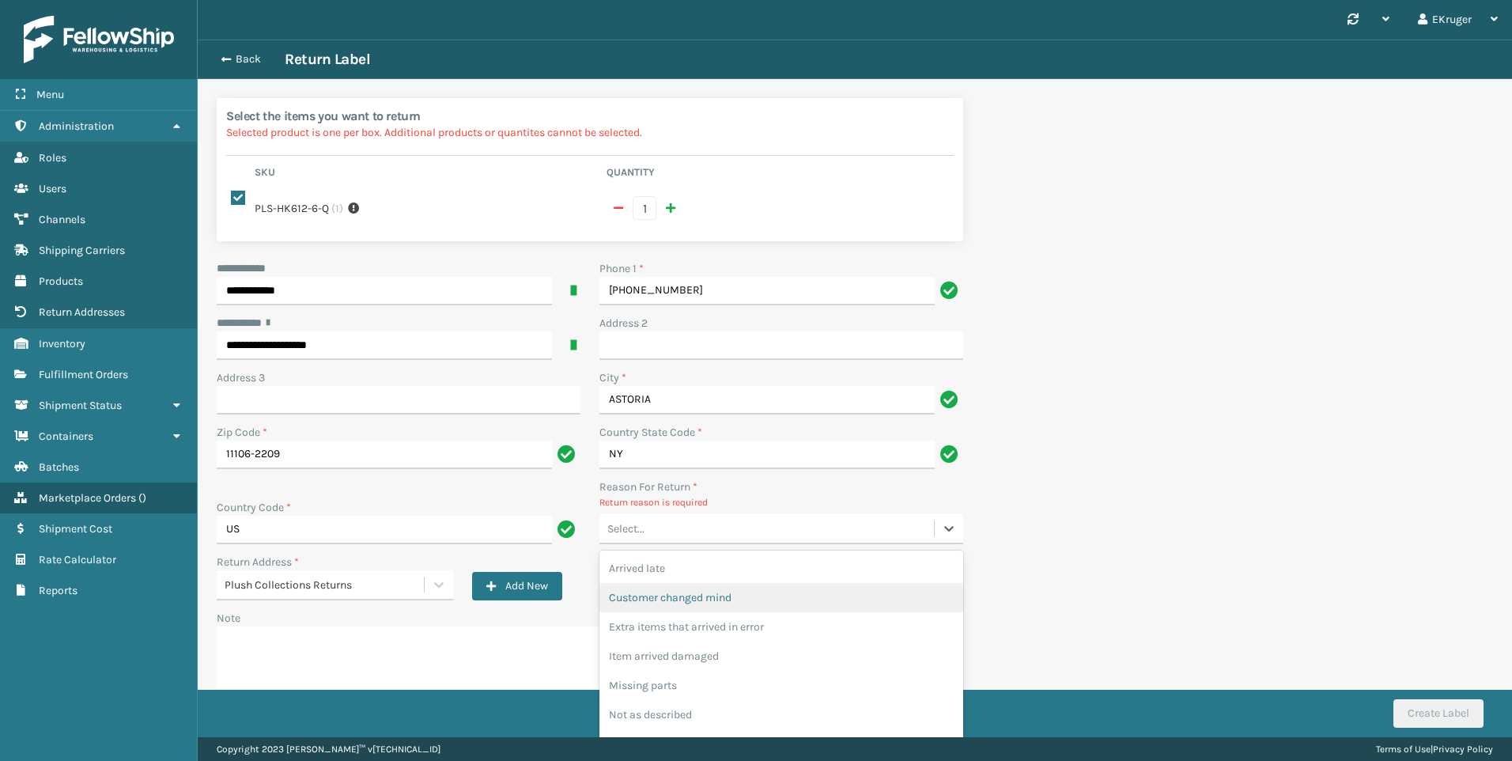
click at [744, 583] on div "Customer changed mind" at bounding box center [781, 597] width 364 height 29
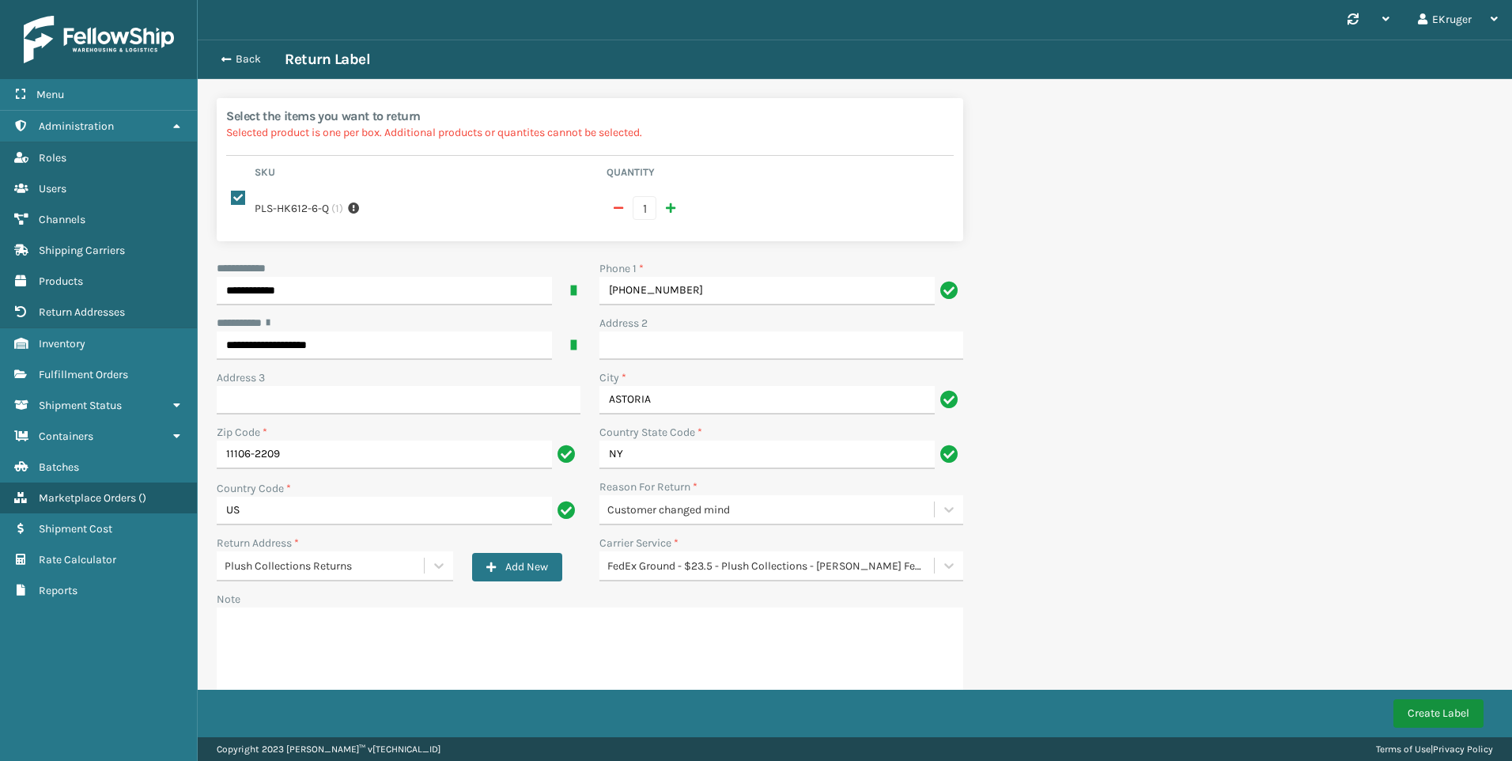
click at [1453, 708] on button "Create Label" at bounding box center [1438, 713] width 90 height 28
